Goal: Information Seeking & Learning: Find specific fact

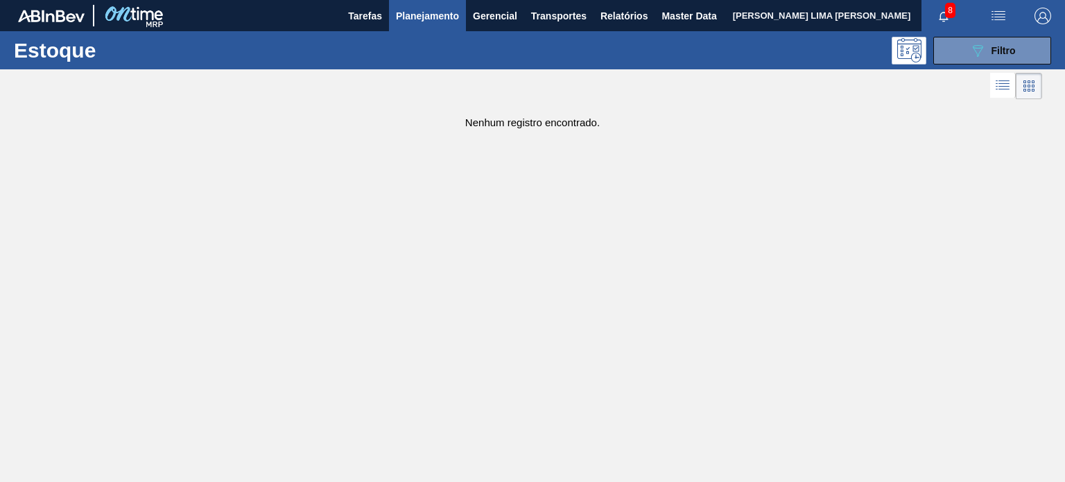
scroll to position [139, 0]
click at [962, 60] on button "089F7B8B-B2A5-4AFE-B5C0-19BA573D28AC Filtro" at bounding box center [992, 51] width 118 height 28
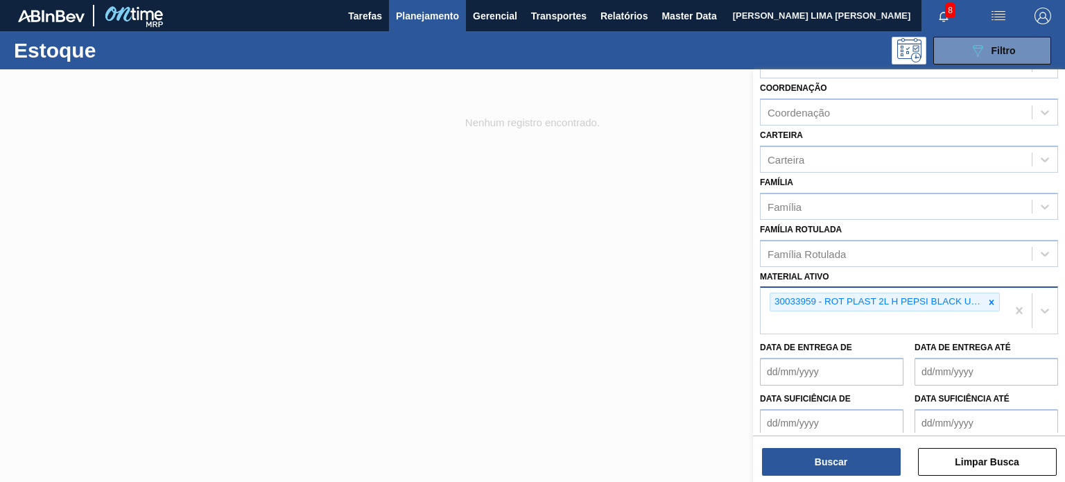
click at [988, 297] on icon at bounding box center [991, 302] width 10 height 10
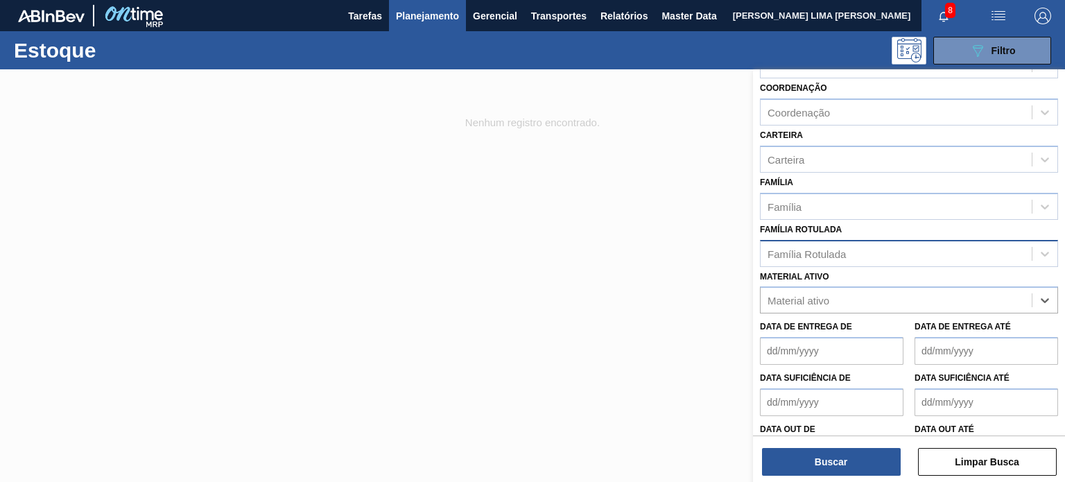
click at [886, 252] on div "Família Rotulada" at bounding box center [895, 253] width 271 height 20
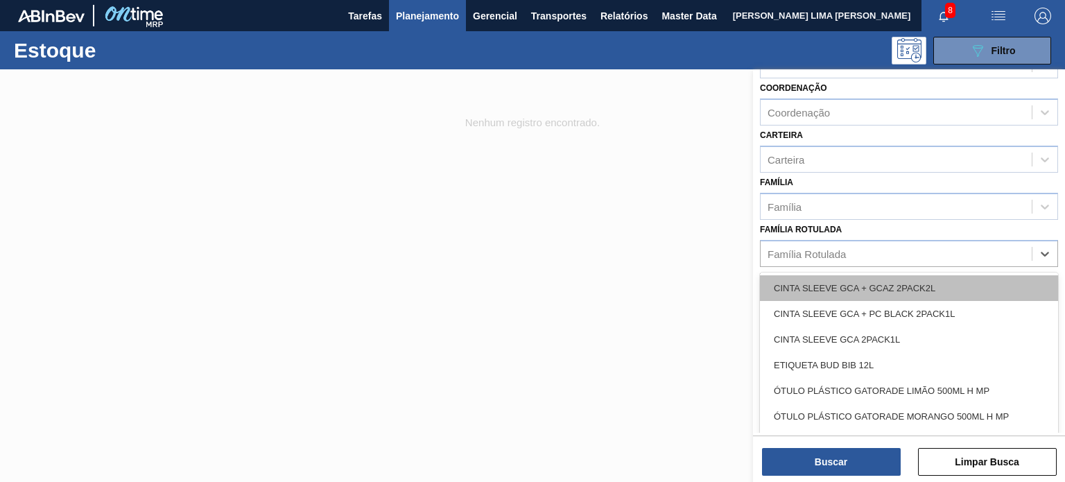
paste Rotulada "RÓTULO PLÁSTICO GCA 200ML H"
type Rotulada "RÓTULO PLÁSTICO GCA 200ML H"
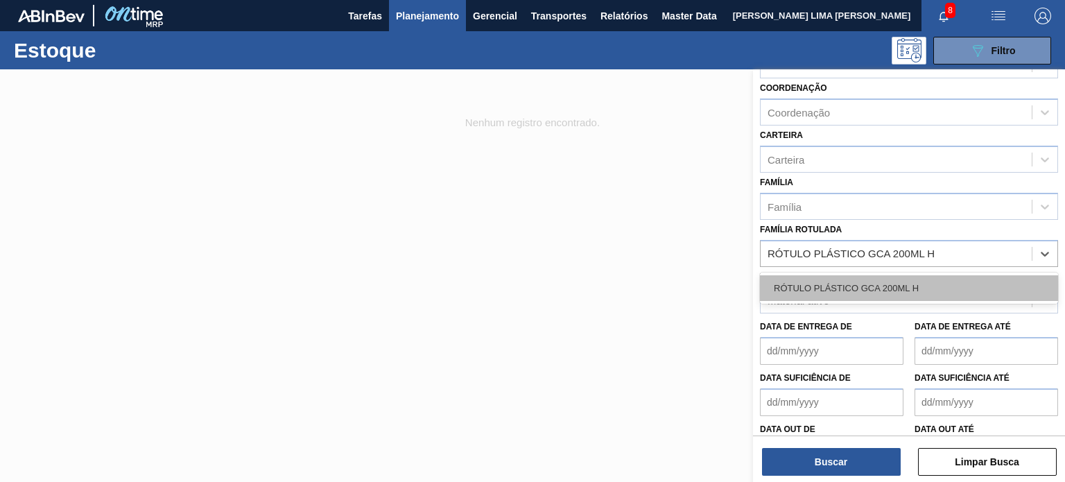
click at [877, 280] on div "RÓTULO PLÁSTICO GCA 200ML H" at bounding box center [909, 288] width 298 height 26
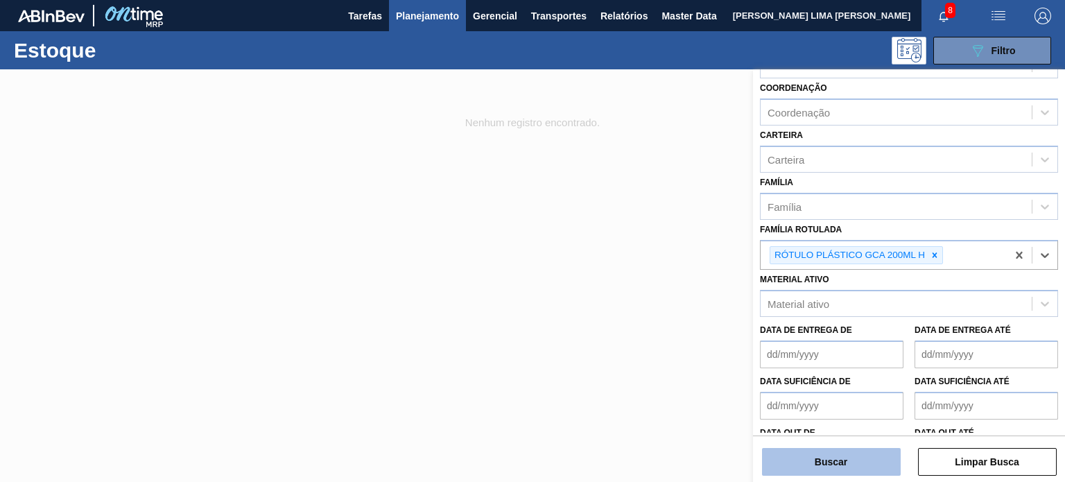
click at [838, 466] on button "Buscar" at bounding box center [831, 462] width 139 height 28
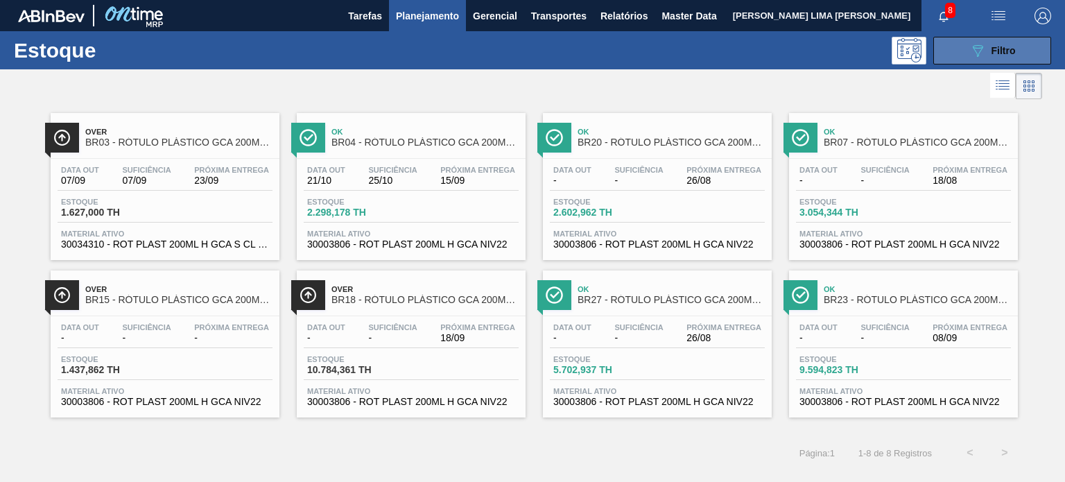
click at [985, 62] on button "089F7B8B-B2A5-4AFE-B5C0-19BA573D28AC Filtro" at bounding box center [992, 51] width 118 height 28
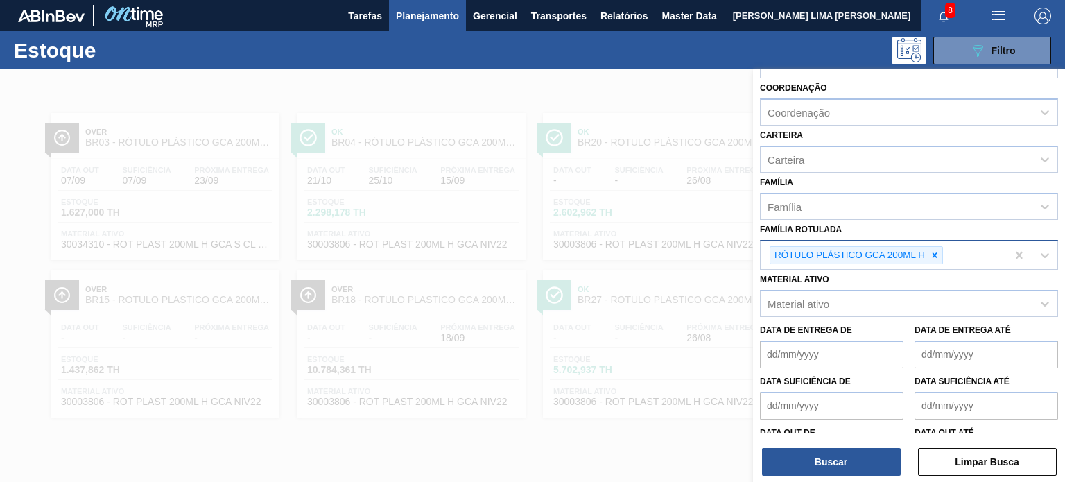
click at [938, 252] on icon at bounding box center [934, 255] width 10 height 10
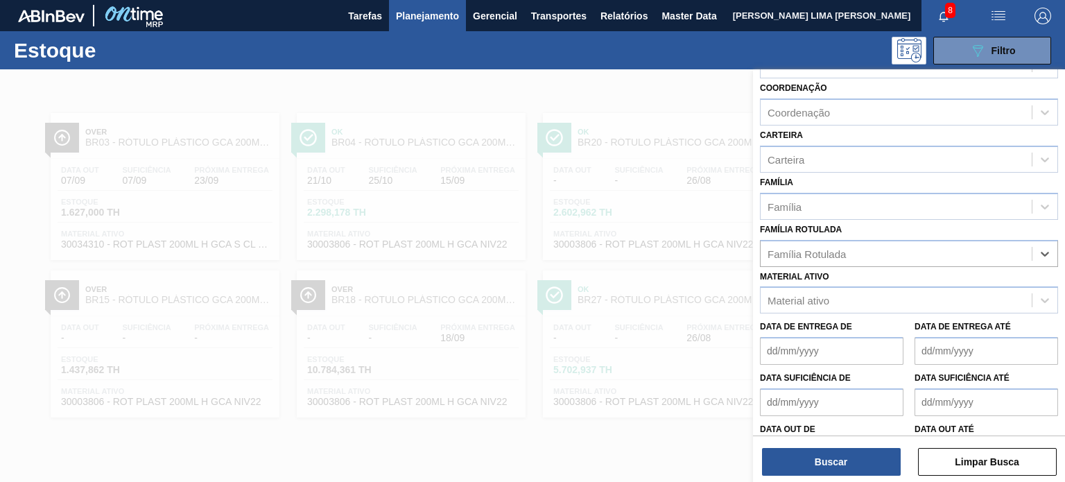
paste Rotulada "RÓTULO PLÁSTICO GCA ZERO 200ML H"
type Rotulada "RÓTULO PLÁSTICO GCA ZERO 200ML H"
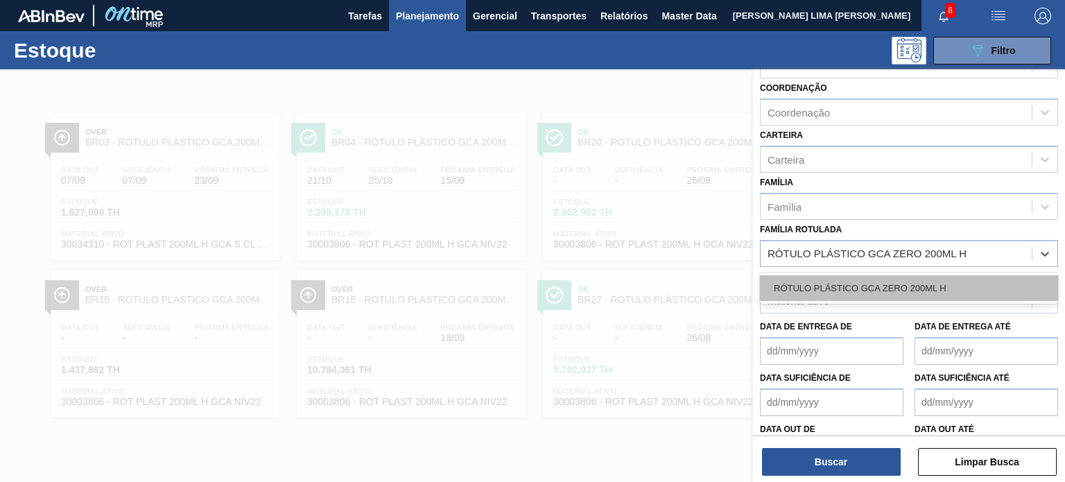
click at [900, 290] on div "RÓTULO PLÁSTICO GCA ZERO 200ML H" at bounding box center [909, 288] width 298 height 26
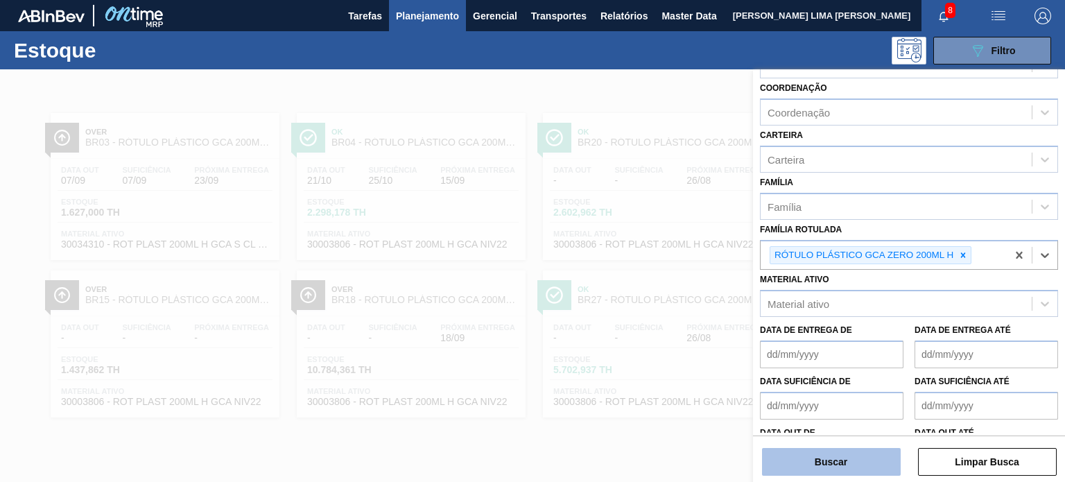
click at [871, 458] on button "Buscar" at bounding box center [831, 462] width 139 height 28
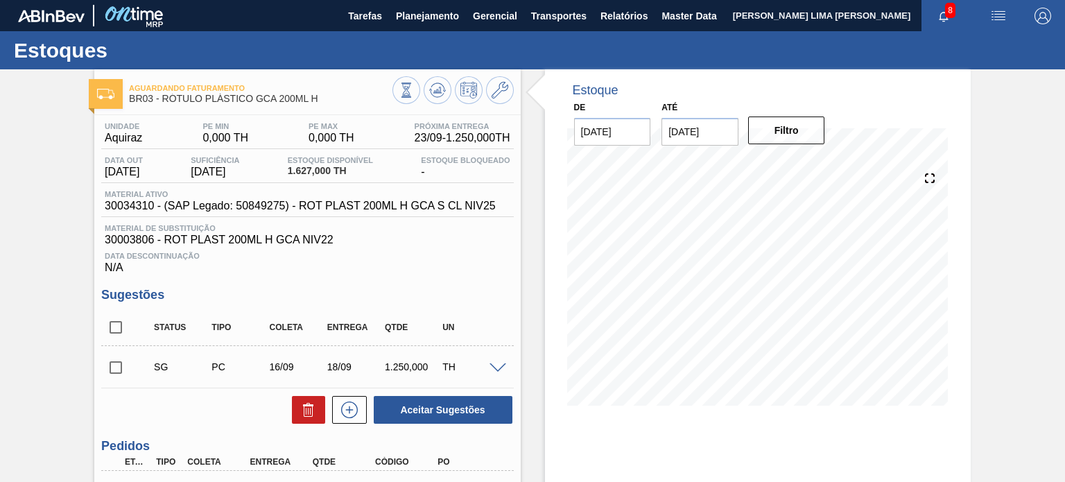
click at [424, 80] on div at bounding box center [452, 91] width 121 height 31
click at [414, 87] on icon at bounding box center [406, 89] width 15 height 15
click at [489, 93] on button at bounding box center [500, 90] width 28 height 28
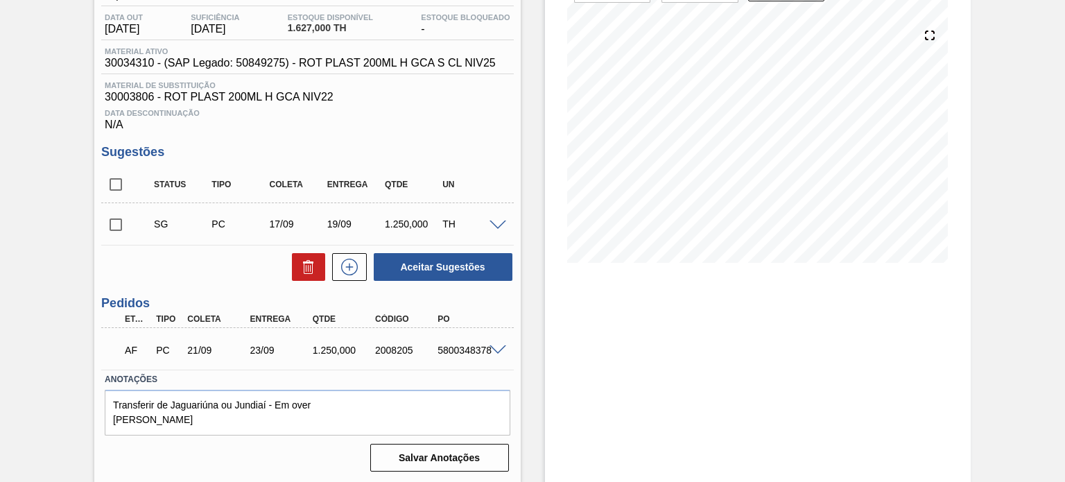
scroll to position [144, 0]
click at [396, 348] on div "2008205" at bounding box center [406, 348] width 69 height 11
copy div "2008205"
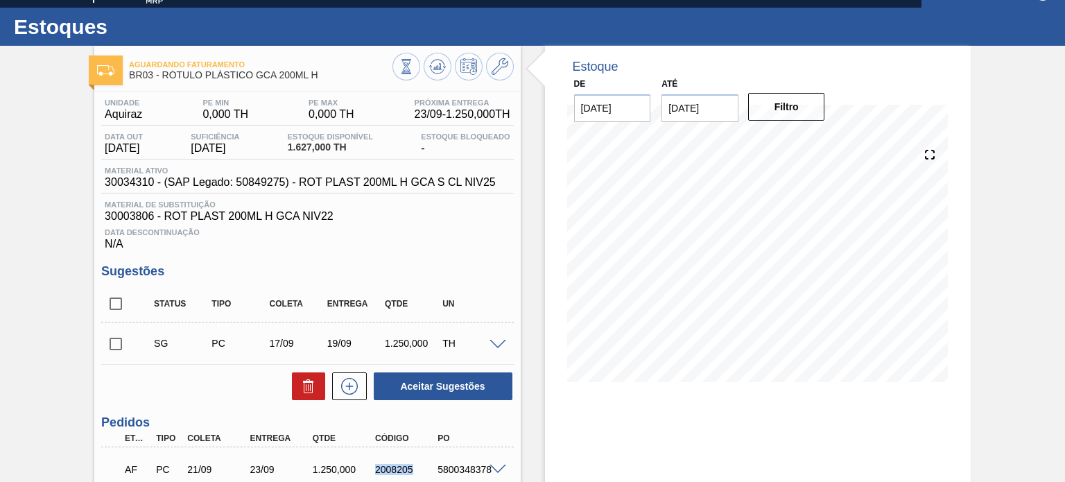
scroll to position [0, 0]
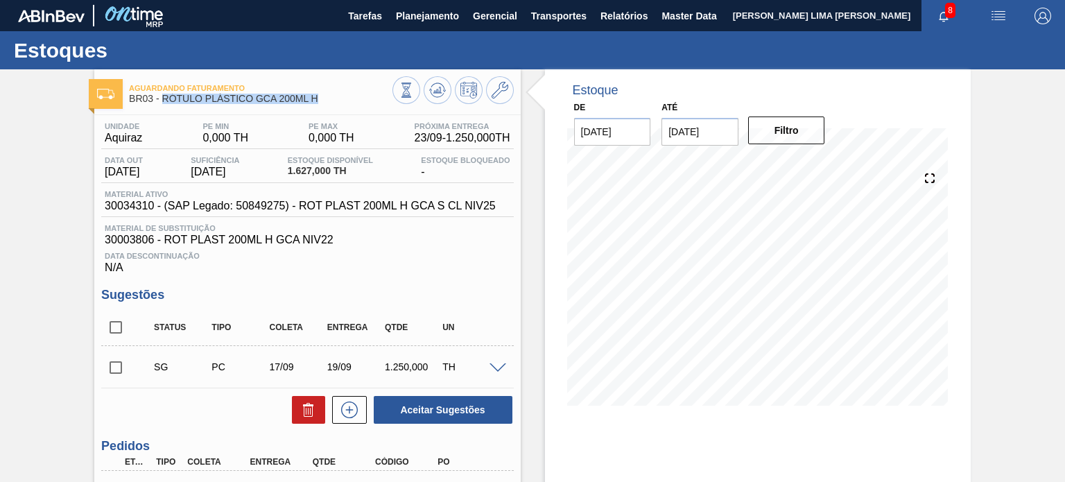
drag, startPoint x: 322, startPoint y: 99, endPoint x: 163, endPoint y: 101, distance: 158.7
click at [163, 101] on span "BR03 - RÓTULO PLÁSTICO GCA 200ML H" at bounding box center [260, 99] width 263 height 10
copy span "RÓTULO PLÁSTICO GCA 200ML H"
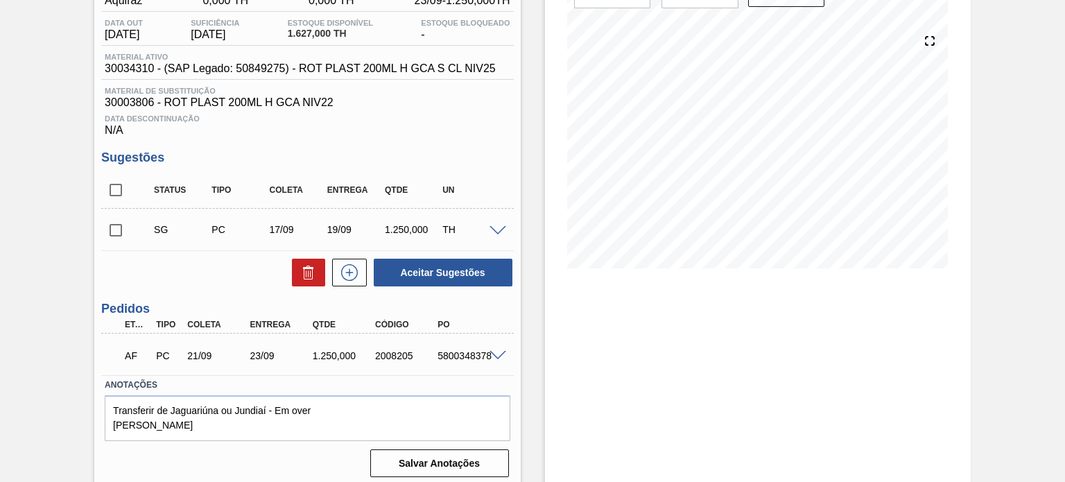
scroll to position [139, 0]
click at [392, 358] on div "2008205" at bounding box center [406, 354] width 69 height 11
copy div "2008205"
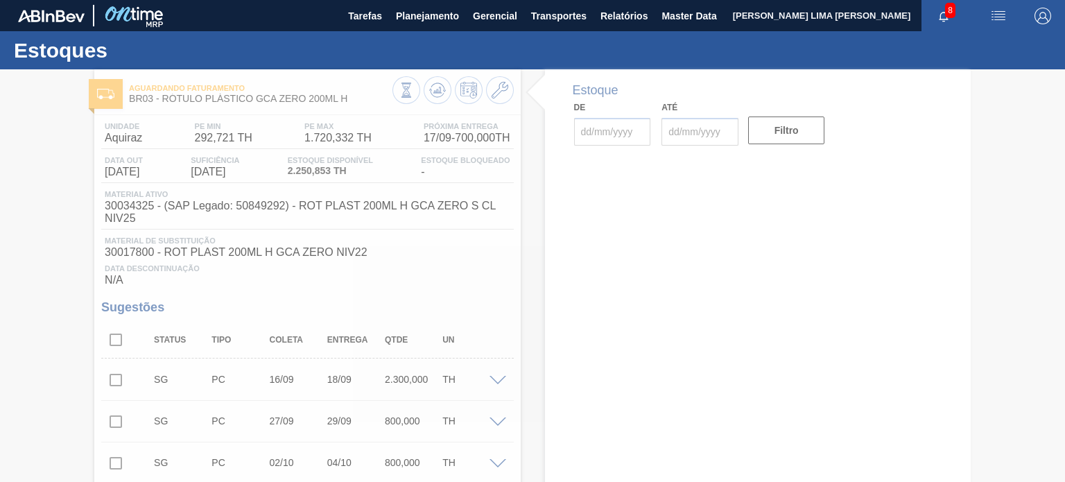
type input "18/08/2025"
type input "31/01/2026"
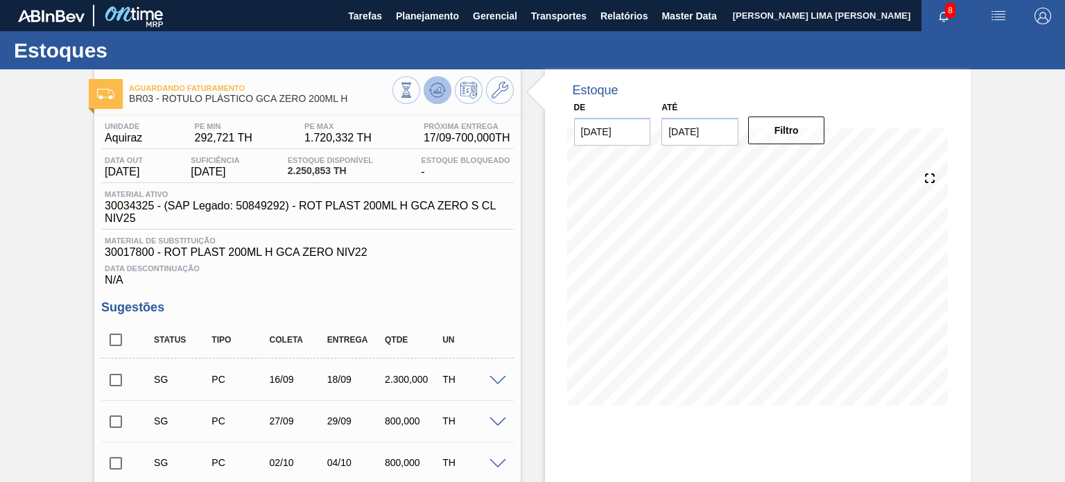
click at [414, 87] on icon at bounding box center [406, 89] width 15 height 15
click at [535, 251] on div "Estoque De 18/08/2025 Até 31/01/2026 Filtro 18/08 Projeção de Estoque 2,250.853…" at bounding box center [746, 436] width 450 height 735
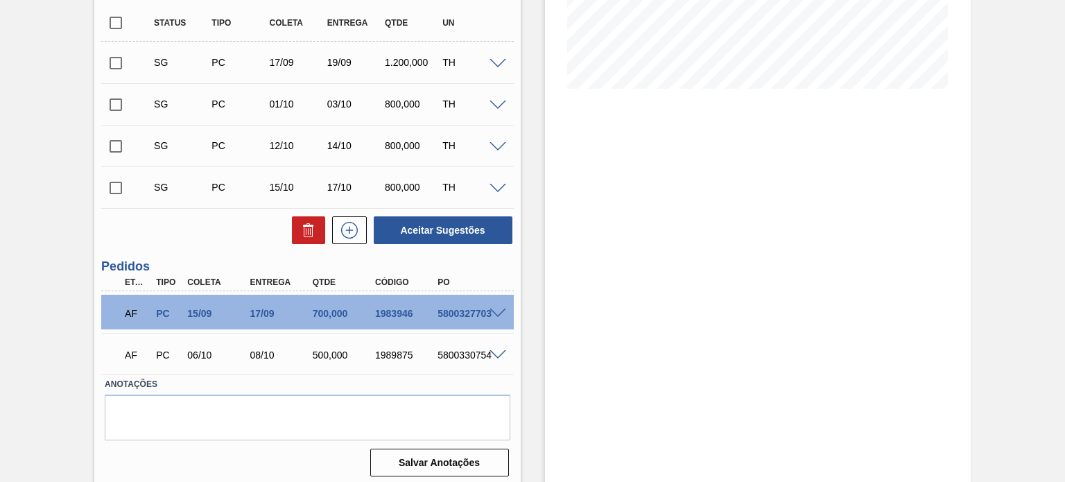
scroll to position [323, 0]
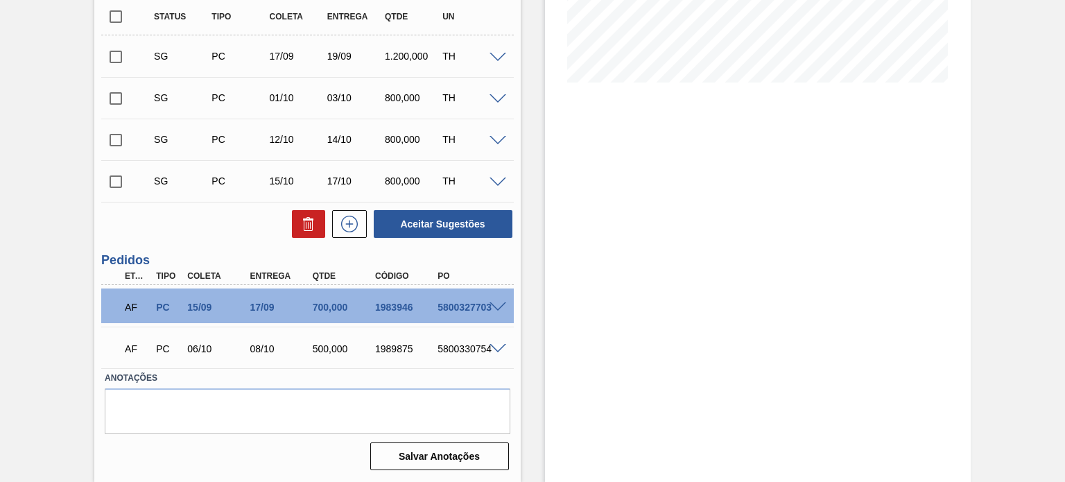
click at [401, 307] on div "1983946" at bounding box center [406, 307] width 69 height 11
click at [388, 300] on div "AF PC 15/09 17/09 700,000 1983946 5800327703" at bounding box center [303, 306] width 375 height 28
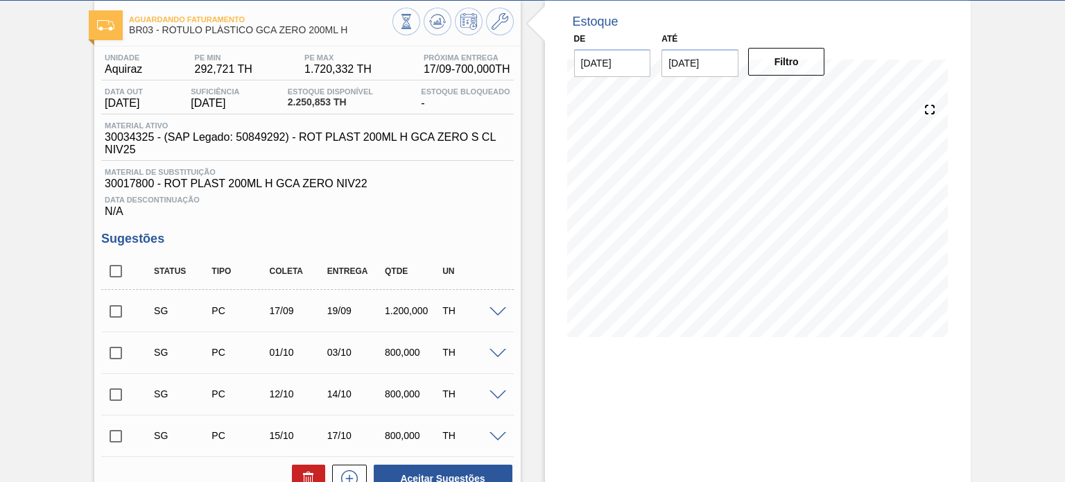
scroll to position [0, 0]
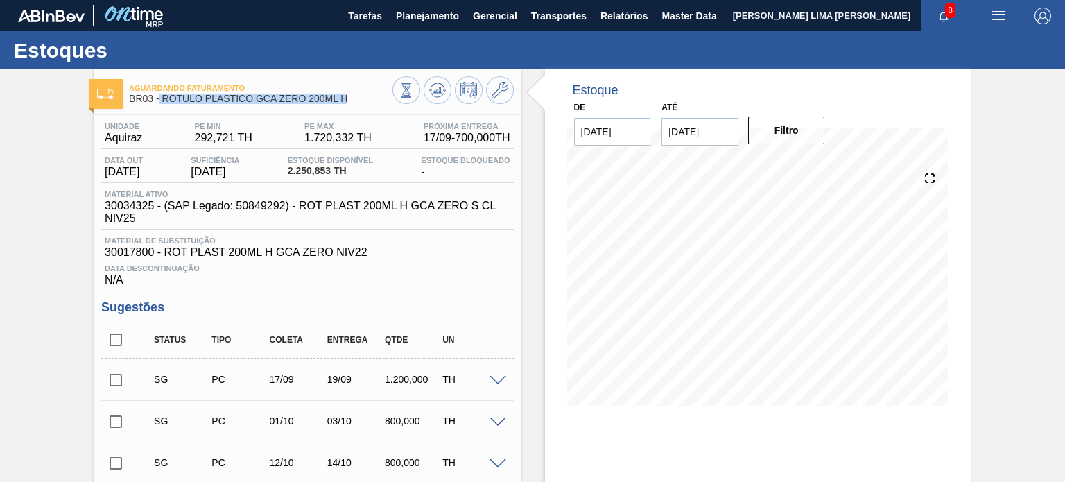
drag, startPoint x: 335, startPoint y: 99, endPoint x: 159, endPoint y: 102, distance: 175.4
click at [159, 102] on span "BR03 - RÓTULO PLÁSTICO GCA ZERO 200ML H" at bounding box center [260, 99] width 263 height 10
copy span "RÓTULO PLÁSTICO GCA ZERO 200ML H"
